Goal: Find specific page/section: Find specific page/section

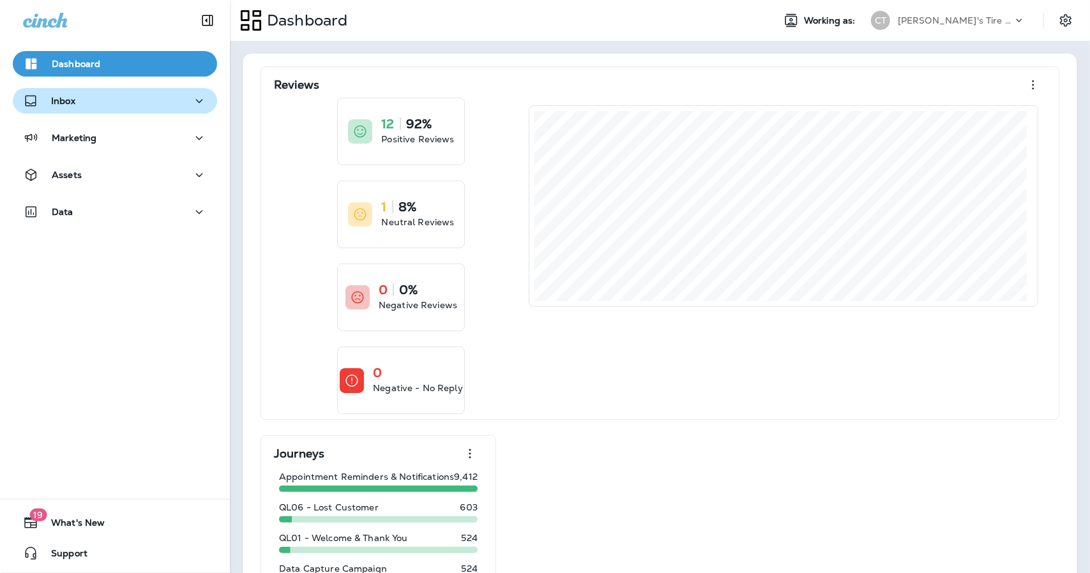
click at [97, 107] on div "Inbox" at bounding box center [115, 101] width 184 height 16
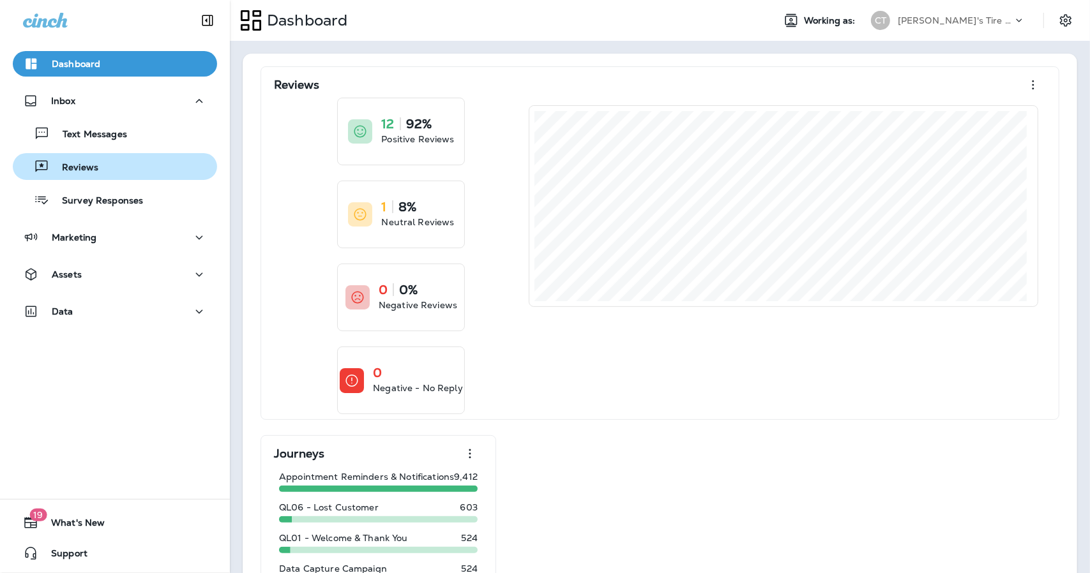
click at [87, 162] on p "Reviews" at bounding box center [73, 168] width 49 height 12
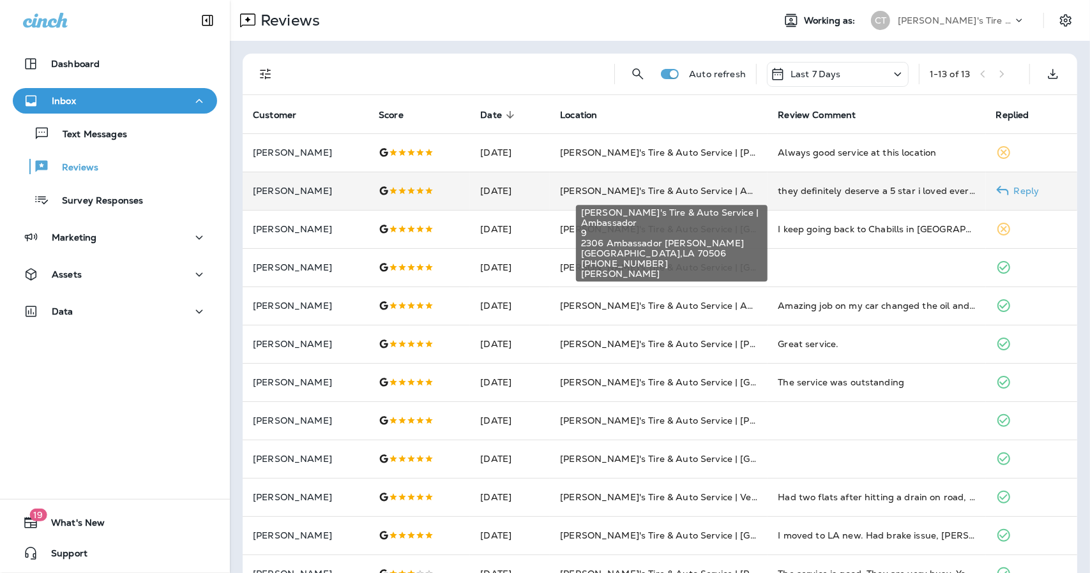
click at [735, 192] on span "[PERSON_NAME]'s Tire & Auto Service | Ambassador" at bounding box center [678, 190] width 236 height 11
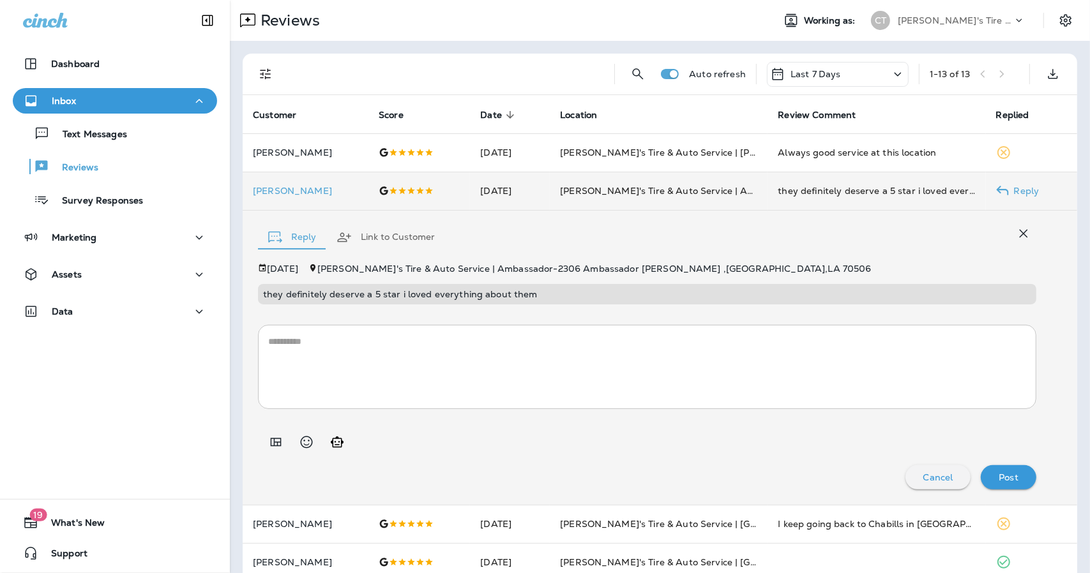
click at [749, 178] on td "[PERSON_NAME]'s Tire & Auto Service | Ambassador" at bounding box center [659, 191] width 218 height 38
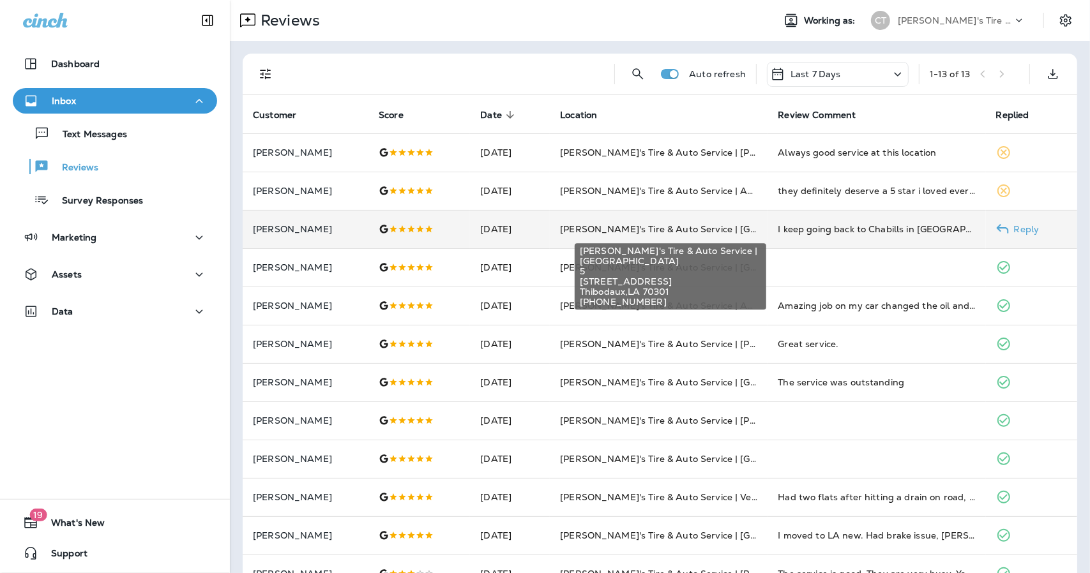
click at [730, 234] on div "[PERSON_NAME]'s Tire & Auto Service | Thibodaux [GEOGRAPHIC_DATA][STREET_ADDRES…" at bounding box center [670, 272] width 194 height 77
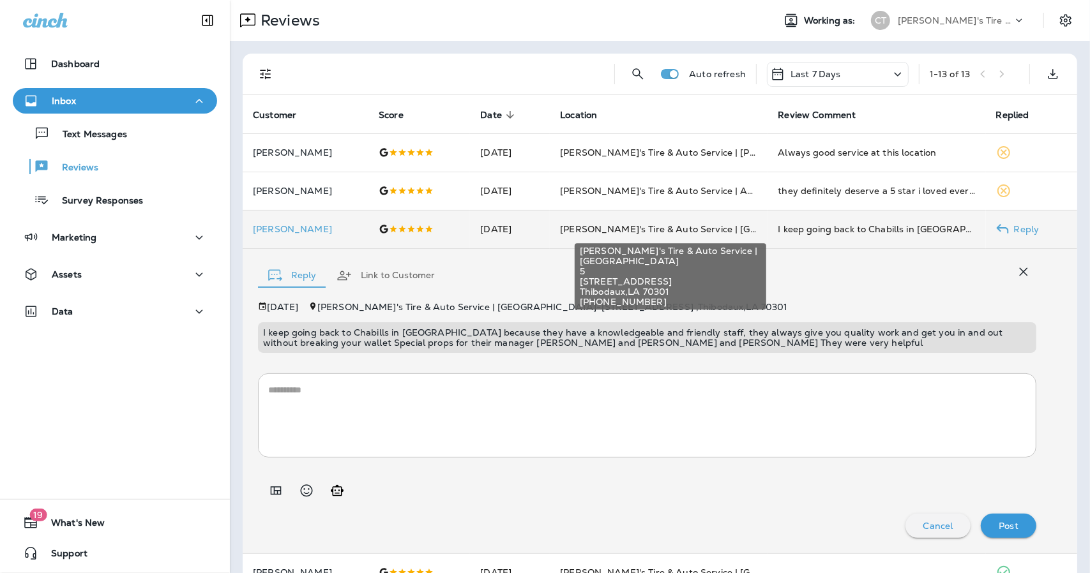
click at [730, 234] on div "[PERSON_NAME]'s Tire & Auto Service | Thibodaux [GEOGRAPHIC_DATA][STREET_ADDRES…" at bounding box center [670, 272] width 194 height 77
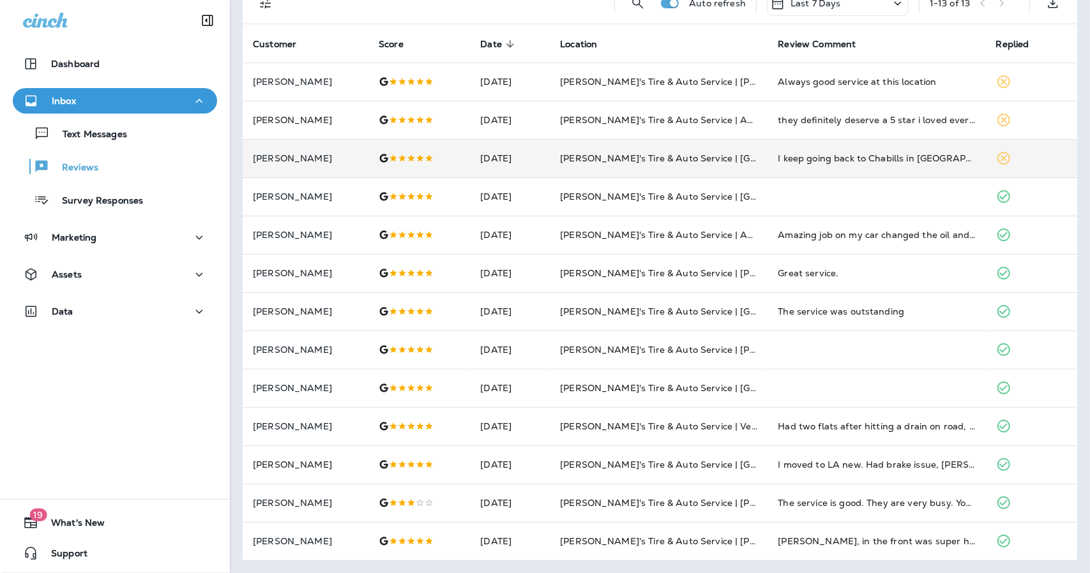
scroll to position [32, 0]
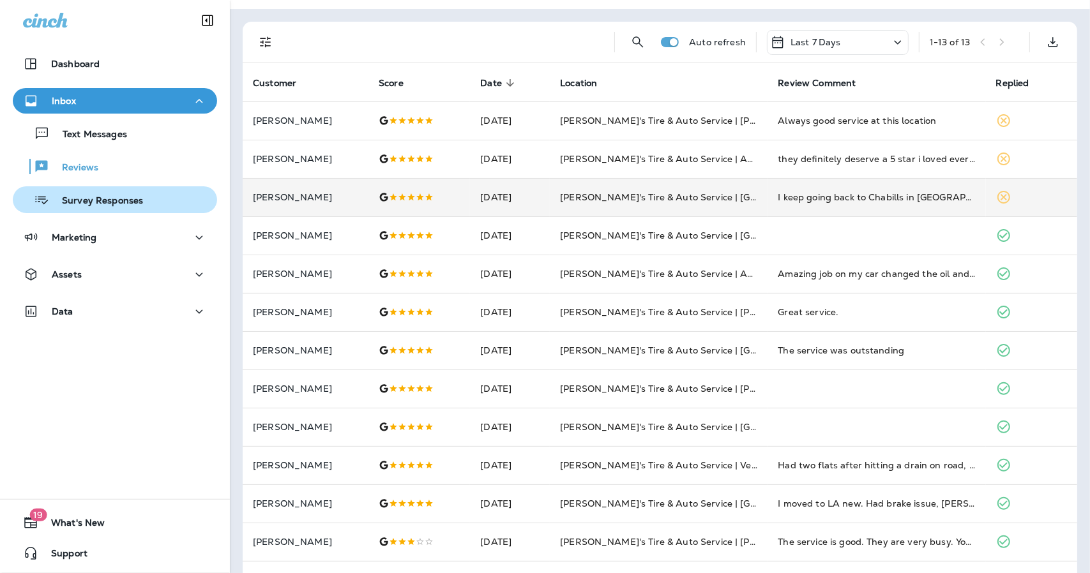
click at [77, 195] on p "Survey Responses" at bounding box center [96, 201] width 94 height 12
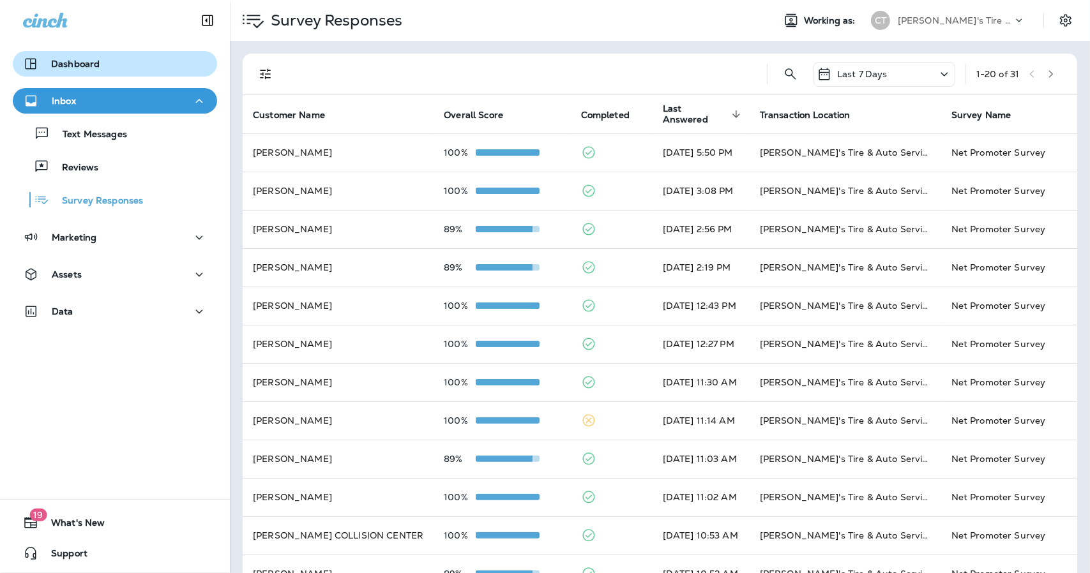
click at [65, 59] on p "Dashboard" at bounding box center [75, 64] width 49 height 10
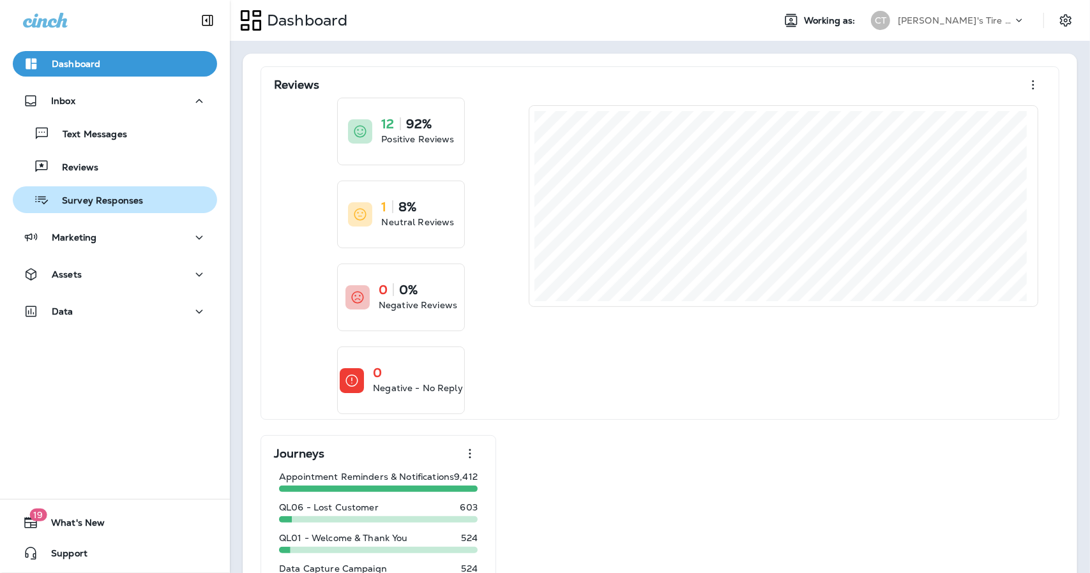
click at [100, 201] on p "Survey Responses" at bounding box center [96, 201] width 94 height 12
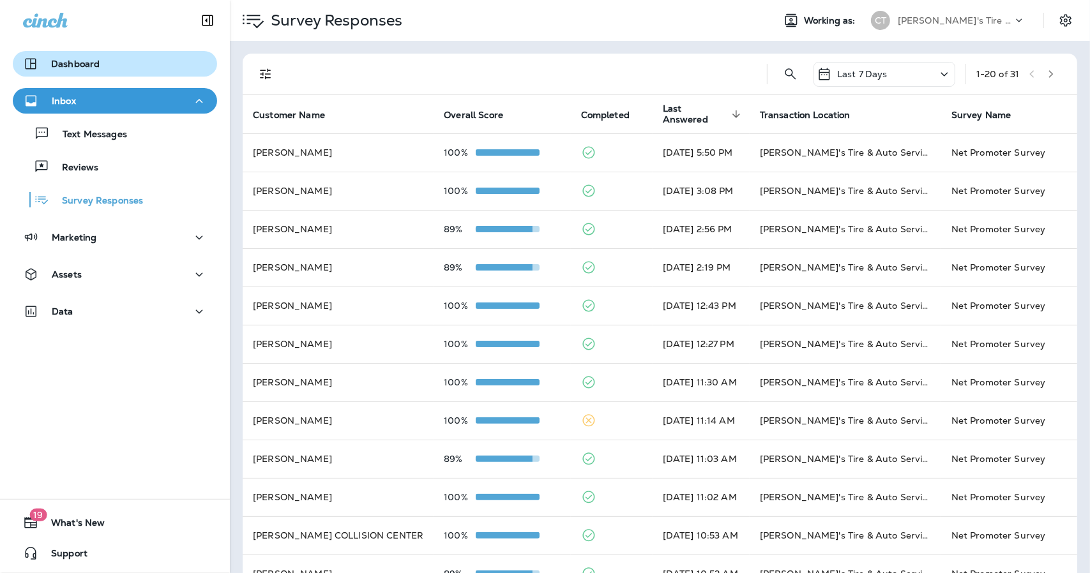
click at [67, 68] on p "Dashboard" at bounding box center [75, 64] width 49 height 10
